Goal: Find specific page/section: Find specific page/section

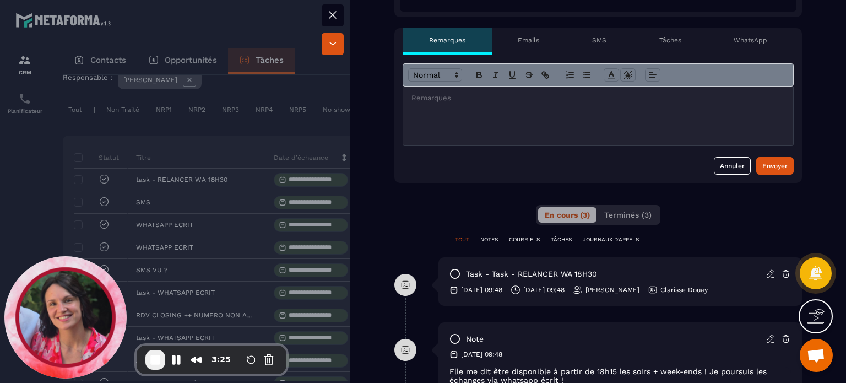
scroll to position [276, 0]
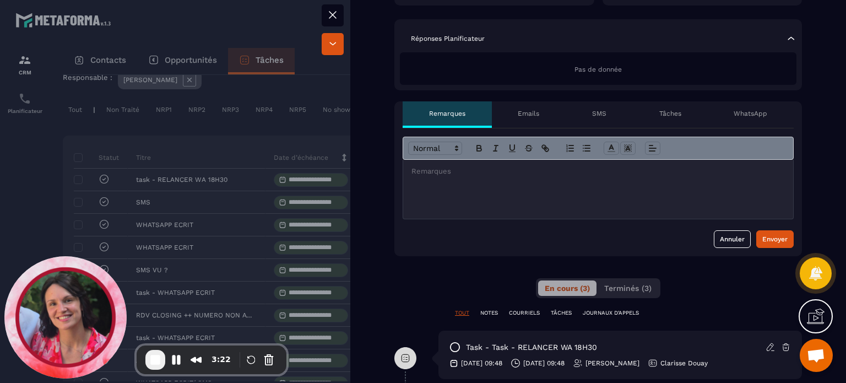
click at [331, 19] on icon at bounding box center [332, 14] width 13 height 13
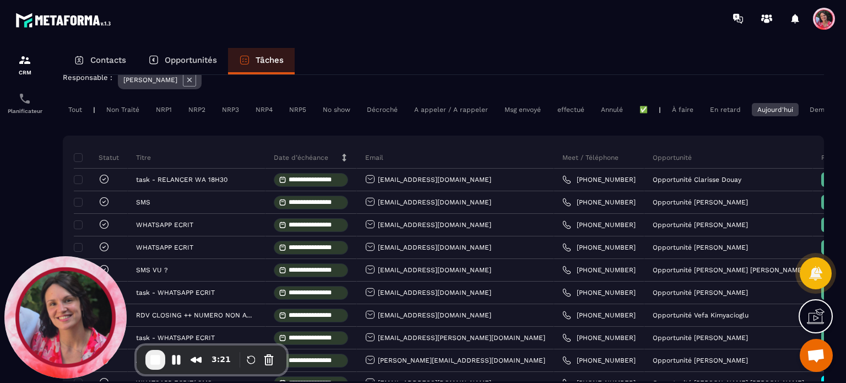
click at [172, 58] on p "Opportunités" at bounding box center [191, 60] width 52 height 10
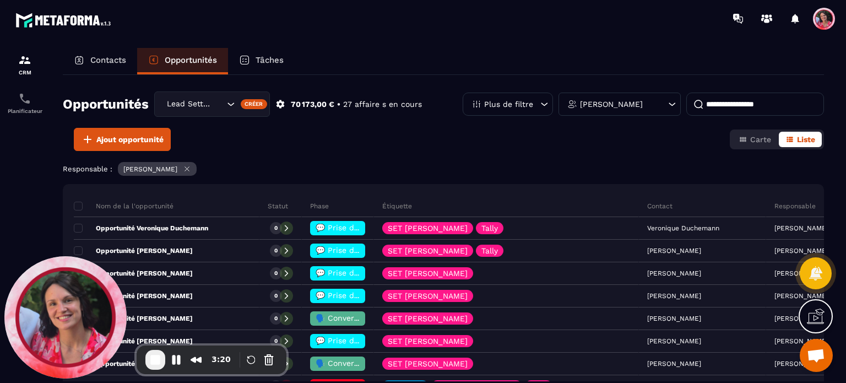
click at [732, 109] on input at bounding box center [756, 104] width 138 height 23
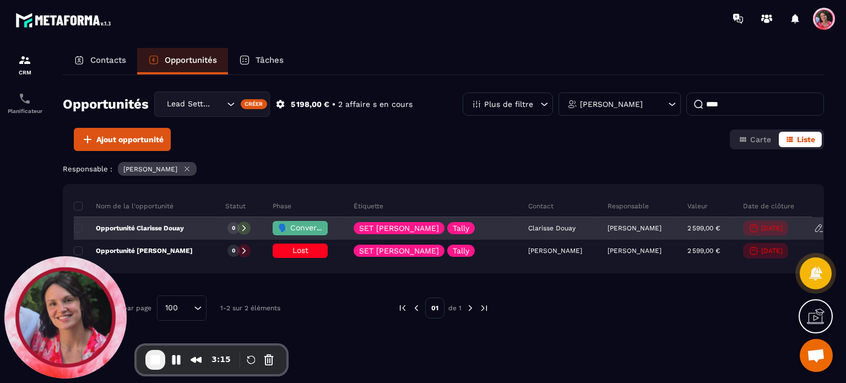
type input "****"
click at [306, 223] on span "🗣️ Conversation en cours" at bounding box center [327, 227] width 98 height 9
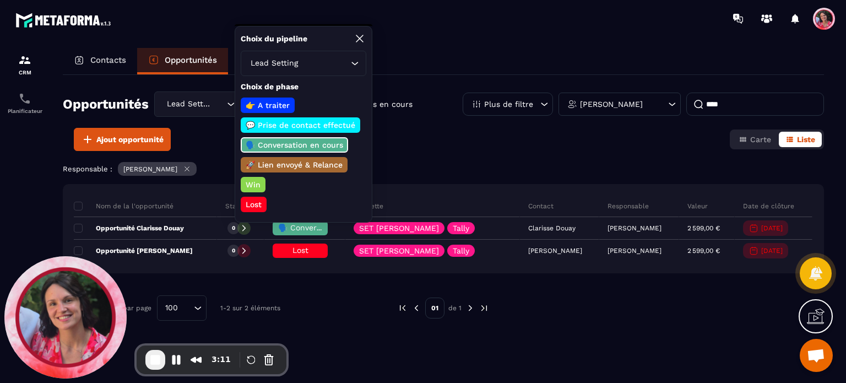
click at [450, 139] on div "Ajout opportunité Carte Liste" at bounding box center [444, 139] width 762 height 23
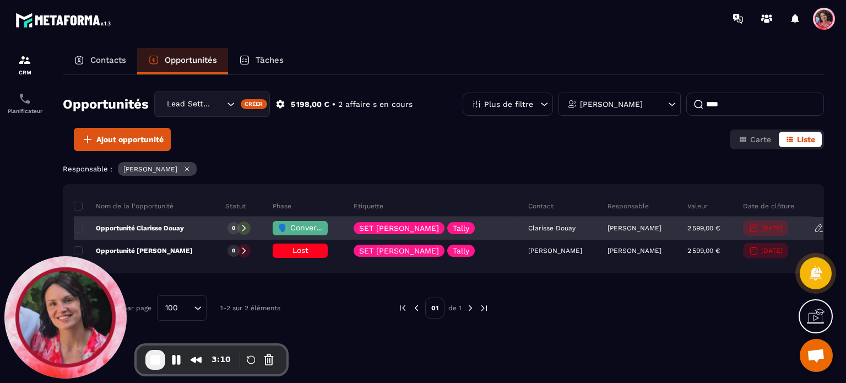
click at [145, 226] on p "Opportunité Clarisse Douay" at bounding box center [129, 228] width 110 height 9
